Goal: Task Accomplishment & Management: Use online tool/utility

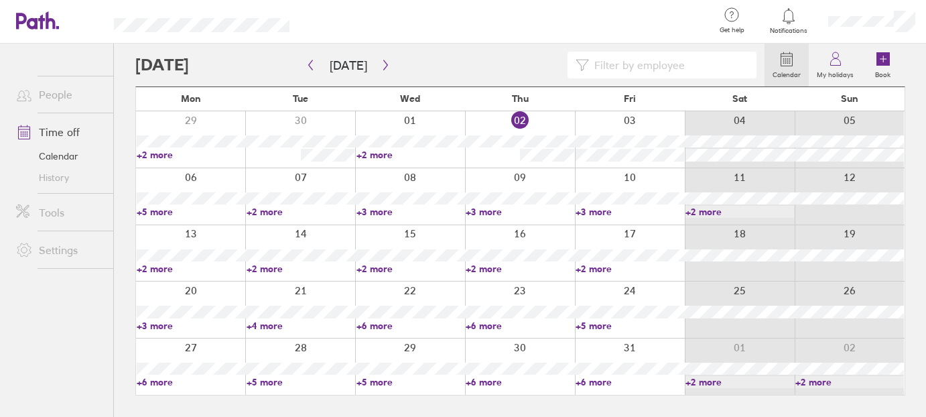
click at [493, 381] on link "+6 more" at bounding box center [520, 382] width 109 height 12
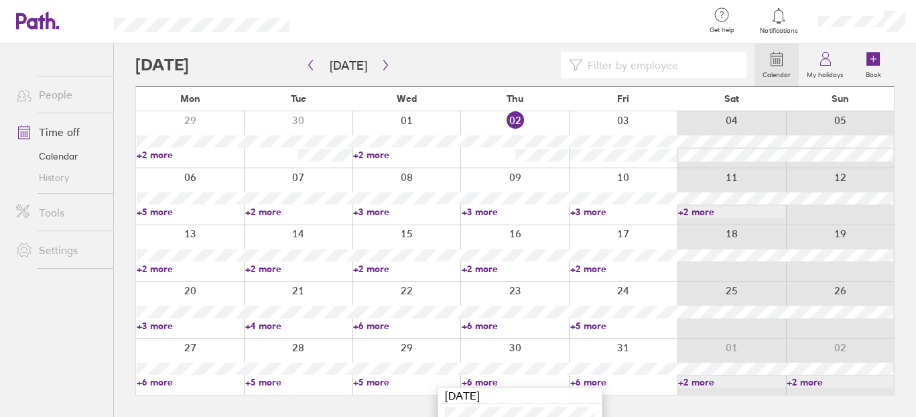
click at [512, 168] on div at bounding box center [514, 196] width 109 height 56
